Goal: Book appointment/travel/reservation

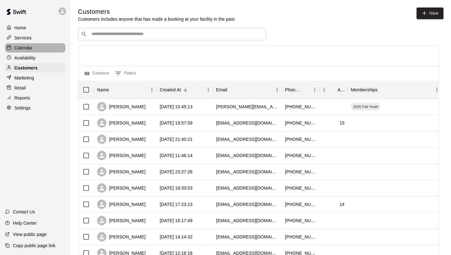
click at [26, 48] on p "Calendar" at bounding box center [23, 48] width 18 height 6
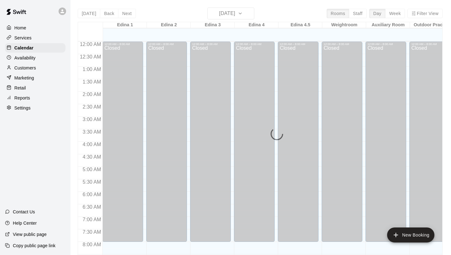
scroll to position [292, 0]
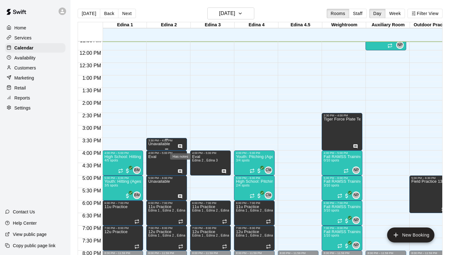
click at [180, 147] on icon "Has notes" at bounding box center [180, 146] width 4 height 4
click at [187, 132] on div at bounding box center [225, 127] width 451 height 255
click at [181, 146] on icon "Has notes" at bounding box center [179, 146] width 5 height 5
click at [183, 149] on icon "edit" at bounding box center [184, 150] width 8 height 8
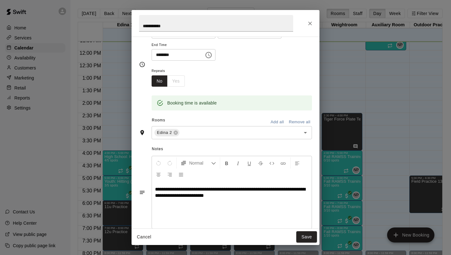
scroll to position [38, 0]
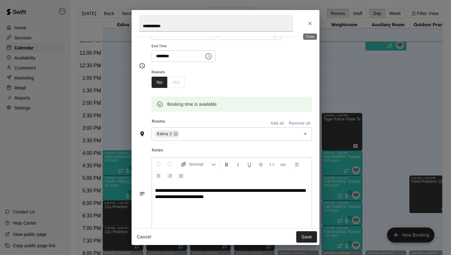
click at [311, 24] on icon "Close" at bounding box center [310, 23] width 6 height 6
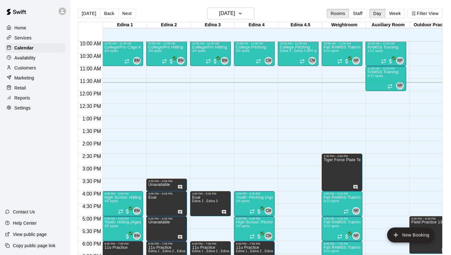
scroll to position [250, 0]
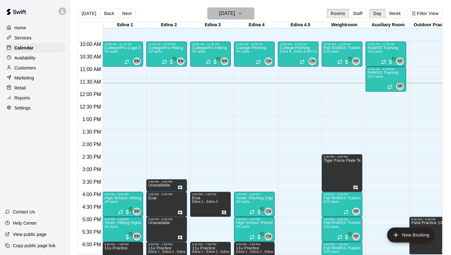
click at [226, 13] on h6 "[DATE]" at bounding box center [227, 13] width 16 height 9
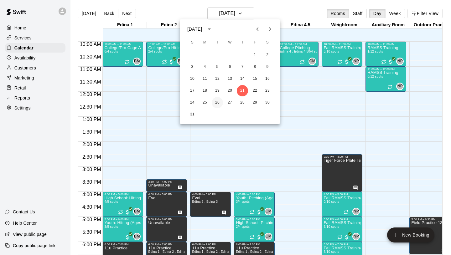
click at [215, 102] on button "26" at bounding box center [217, 102] width 11 height 11
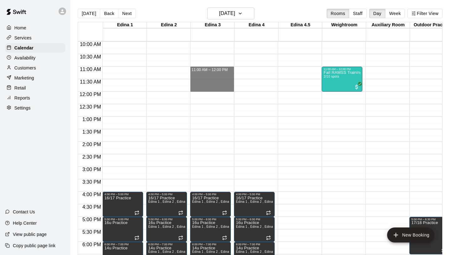
drag, startPoint x: 193, startPoint y: 68, endPoint x: 207, endPoint y: 90, distance: 26.8
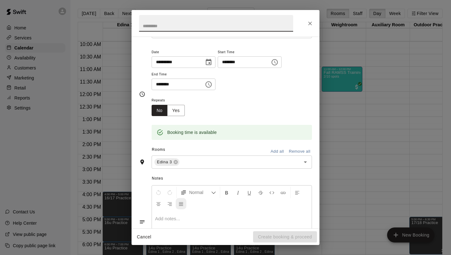
scroll to position [43, 0]
click at [174, 222] on div at bounding box center [232, 233] width 160 height 47
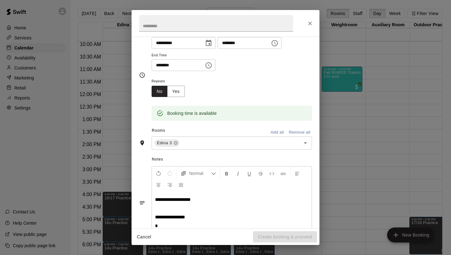
scroll to position [62, 0]
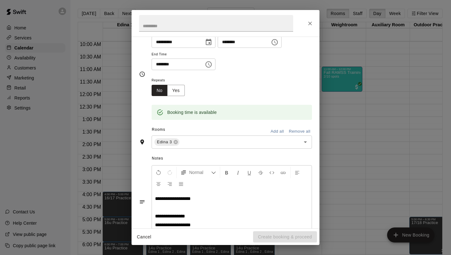
click at [185, 216] on span "**********" at bounding box center [170, 216] width 30 height 5
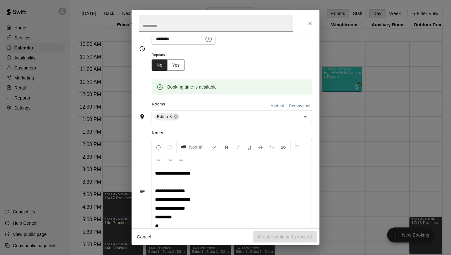
scroll to position [88, 0]
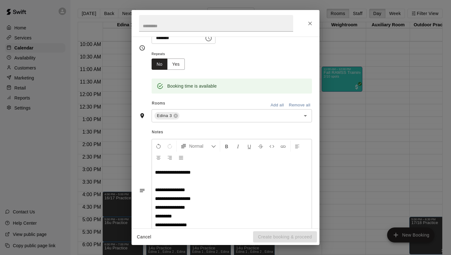
click at [156, 218] on span "*********" at bounding box center [163, 216] width 17 height 5
click at [241, 223] on p "**********" at bounding box center [231, 225] width 153 height 6
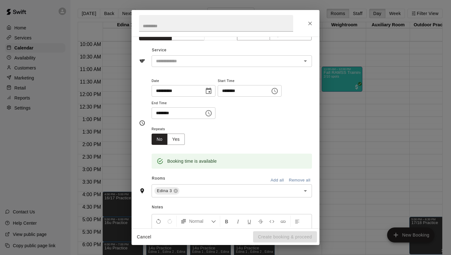
scroll to position [0, 0]
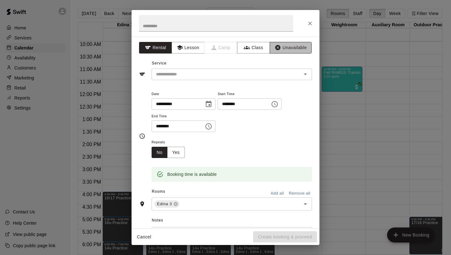
click at [280, 47] on icon "button" at bounding box center [277, 47] width 6 height 6
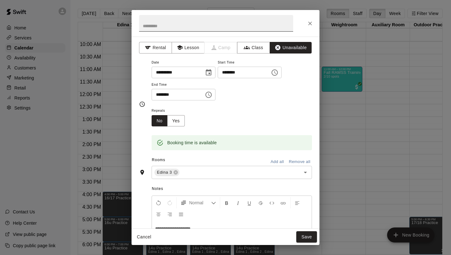
click at [162, 25] on input "text" at bounding box center [216, 23] width 154 height 17
type input "********"
click at [256, 131] on div "Booking time is available" at bounding box center [231, 138] width 160 height 24
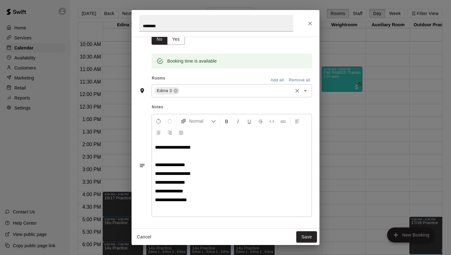
click at [217, 93] on input "text" at bounding box center [235, 91] width 111 height 8
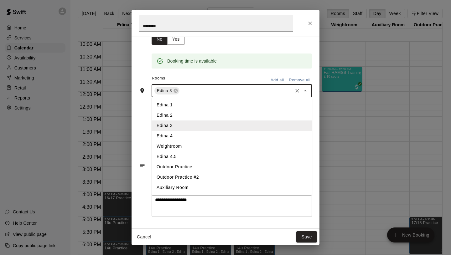
click at [193, 131] on li "Edina 4" at bounding box center [231, 136] width 160 height 10
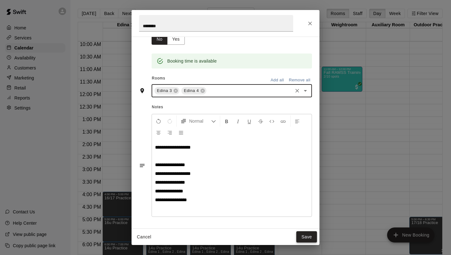
click at [302, 235] on button "Save" at bounding box center [306, 237] width 21 height 12
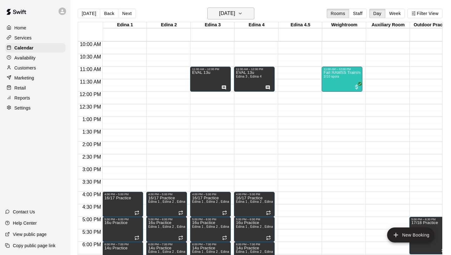
click at [224, 12] on h6 "Tuesday Aug 26" at bounding box center [227, 13] width 16 height 9
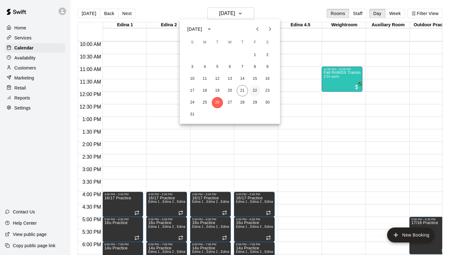
click at [252, 89] on button "22" at bounding box center [254, 90] width 11 height 11
